Goal: Complete application form

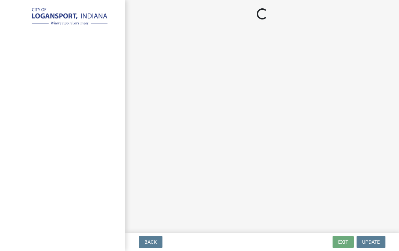
select select "IN"
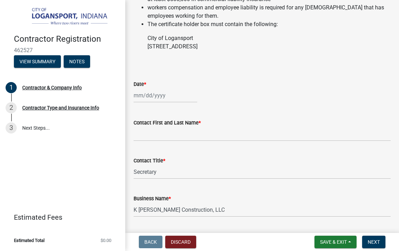
scroll to position [264, 0]
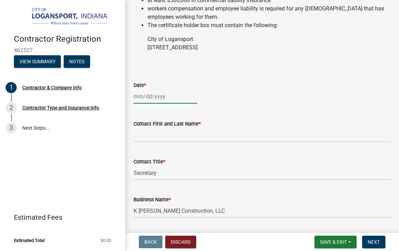
select select "8"
select select "2025"
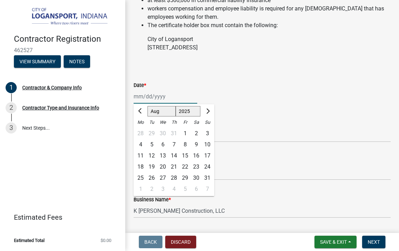
click at [147, 104] on div "[PERSON_NAME] Feb Mar Apr [PERSON_NAME][DATE] Oct Nov [DATE] 1526 1527 1528 152…" at bounding box center [166, 96] width 64 height 14
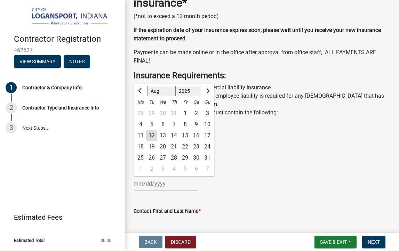
scroll to position [175, 0]
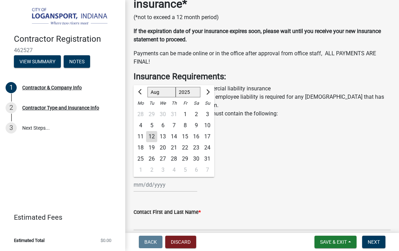
click at [185, 119] on div "1" at bounding box center [185, 114] width 11 height 11
type input "[DATE]"
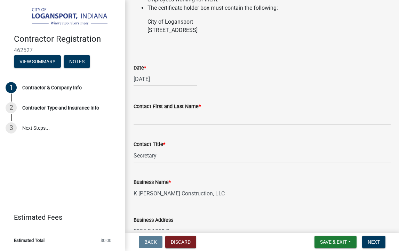
scroll to position [282, 0]
click at [145, 125] on input "Contact First and Last Name *" at bounding box center [262, 117] width 257 height 14
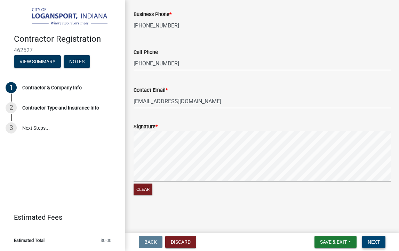
scroll to position [691, 0]
type input "[PERSON_NAME]"
click at [378, 244] on span "Next" at bounding box center [374, 242] width 12 height 6
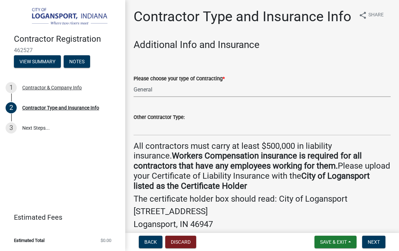
select select "03705ffd-7527-4ddb-a600-46f4763bc457"
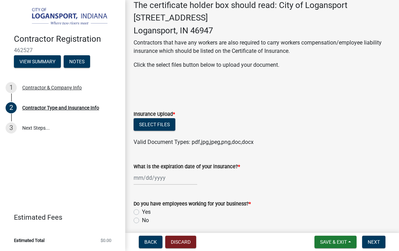
scroll to position [204, 0]
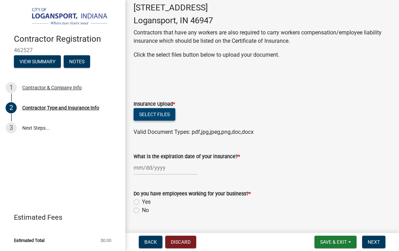
click at [148, 113] on button "Select files" at bounding box center [155, 114] width 42 height 13
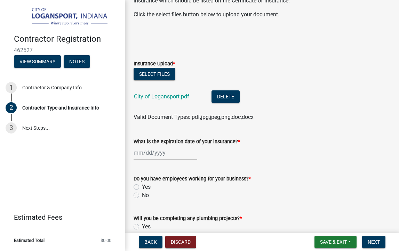
scroll to position [264, 0]
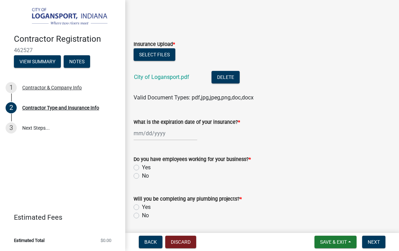
click at [144, 129] on div at bounding box center [166, 133] width 64 height 14
select select "8"
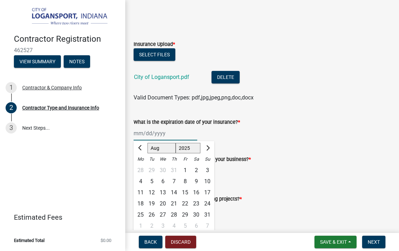
select select "2026"
click at [196, 167] on div "1" at bounding box center [196, 170] width 11 height 11
type input "[DATE]"
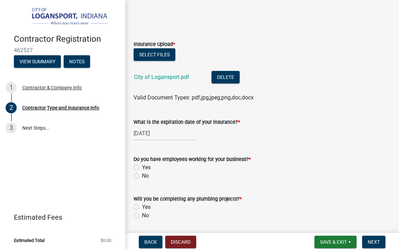
click at [142, 164] on label "Yes" at bounding box center [146, 168] width 9 height 8
click at [142, 164] on input "Yes" at bounding box center [144, 166] width 5 height 5
radio input "true"
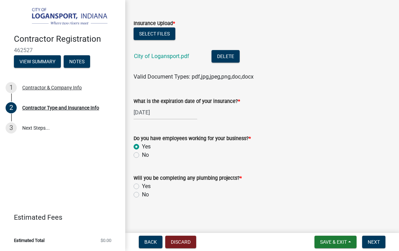
scroll to position [284, 0]
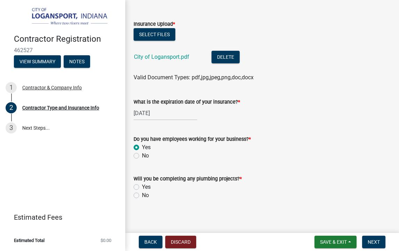
click at [142, 194] on label "No" at bounding box center [145, 195] width 7 height 8
click at [142, 194] on input "No" at bounding box center [144, 193] width 5 height 5
radio input "true"
click at [373, 244] on span "Next" at bounding box center [374, 242] width 12 height 6
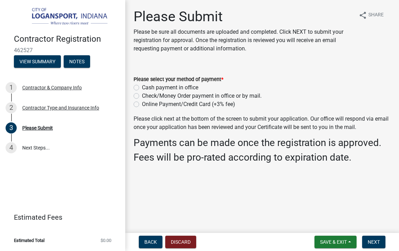
click at [142, 105] on label "Online Payment/Credit Card (+3% fee)" at bounding box center [188, 104] width 93 height 8
click at [142, 105] on input "Online Payment/Credit Card (+3% fee)" at bounding box center [144, 102] width 5 height 5
radio input "true"
click at [376, 242] on span "Next" at bounding box center [374, 242] width 12 height 6
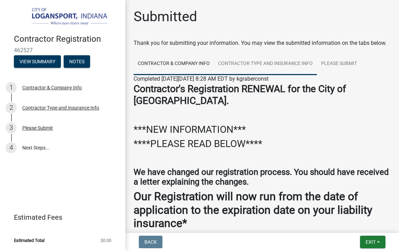
click at [260, 61] on link "Contractor Type and Insurance Info" at bounding box center [265, 64] width 103 height 22
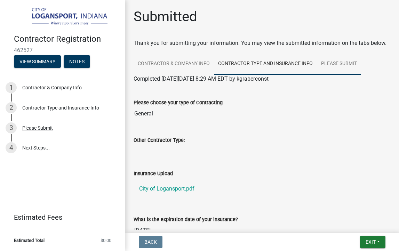
click at [339, 65] on link "Please Submit" at bounding box center [339, 64] width 44 height 22
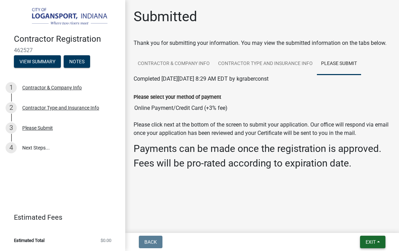
click at [380, 242] on button "Exit" at bounding box center [372, 242] width 25 height 13
click at [365, 226] on button "Save & Exit" at bounding box center [358, 224] width 56 height 17
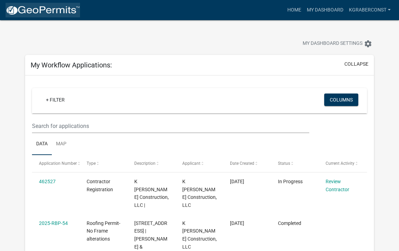
click at [53, 9] on img at bounding box center [43, 10] width 74 height 10
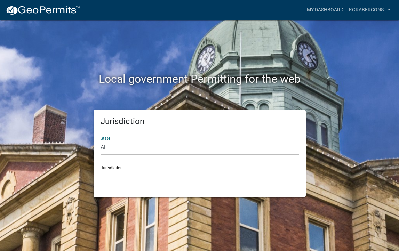
select select "[US_STATE]"
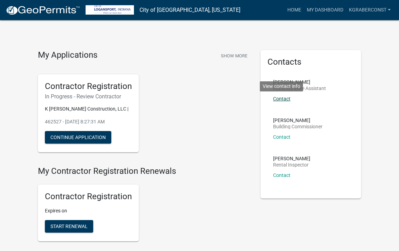
click at [283, 98] on link "Contact" at bounding box center [281, 99] width 17 height 6
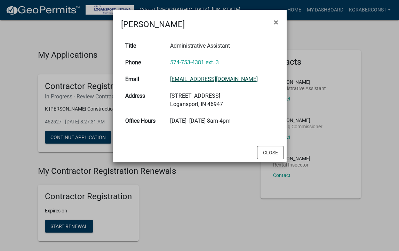
click at [201, 79] on link "[EMAIL_ADDRESS][DOMAIN_NAME]" at bounding box center [214, 79] width 88 height 7
